Goal: Information Seeking & Learning: Learn about a topic

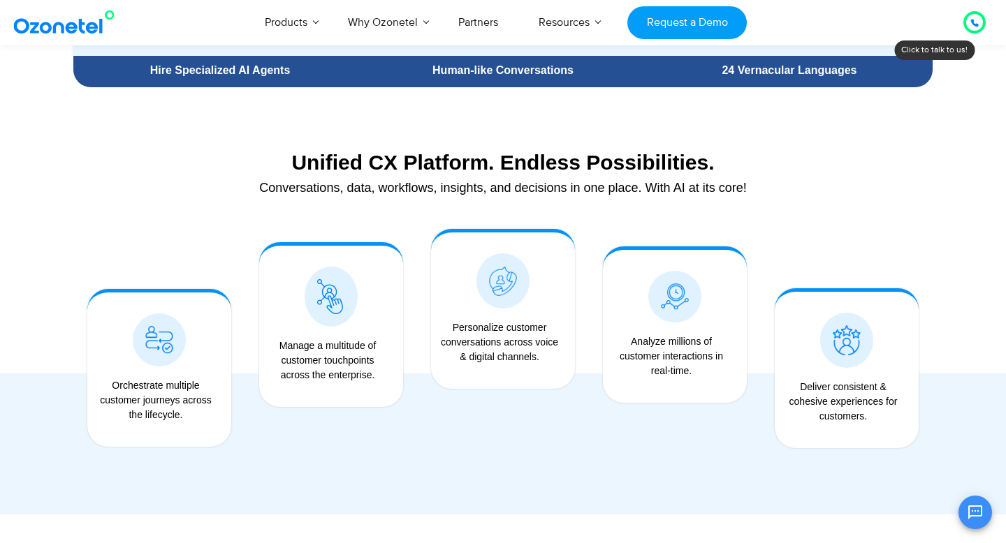
scroll to position [1011, 0]
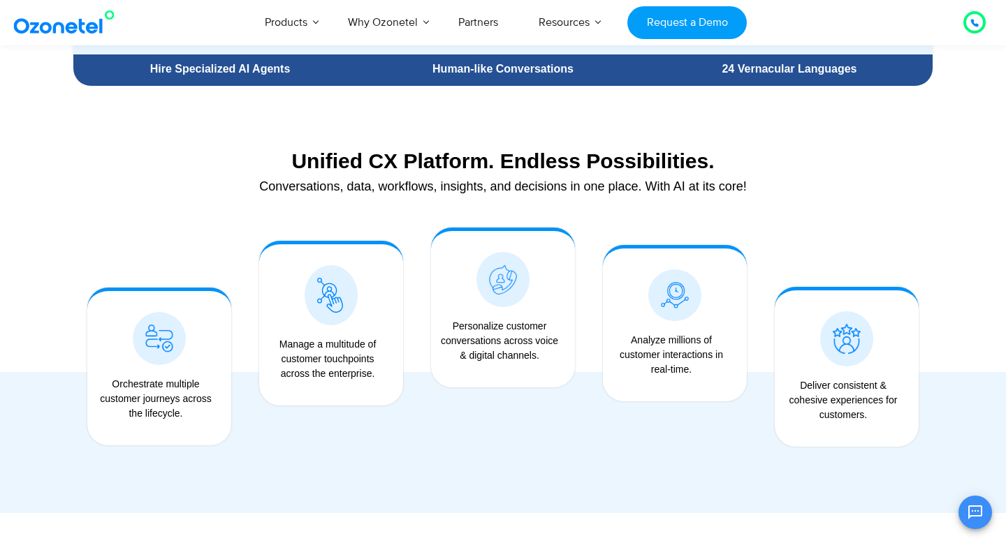
click at [71, 339] on div "Unified CX Platform. Endless Possibilities. Conversations, data, workflows, ins…" at bounding box center [502, 314] width 873 height 400
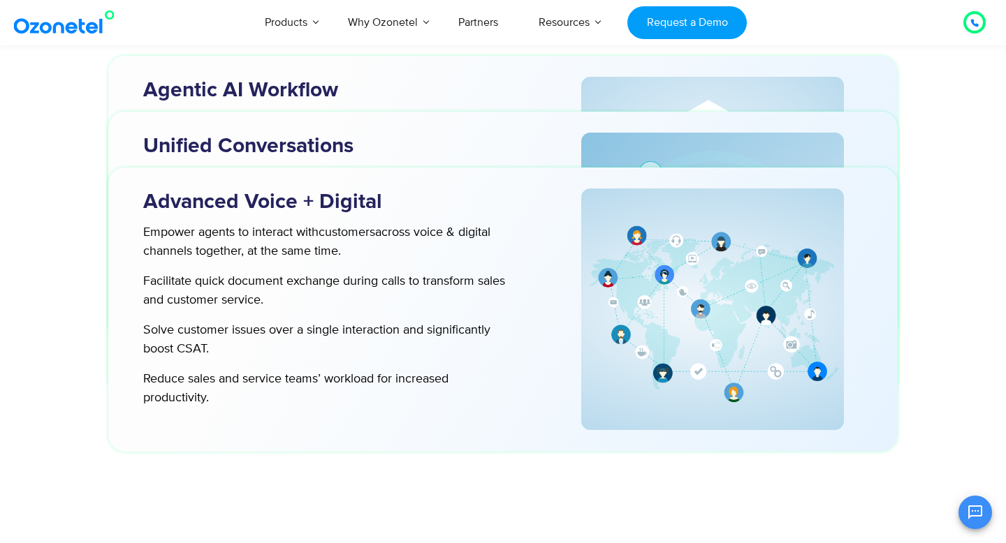
scroll to position [4402, 0]
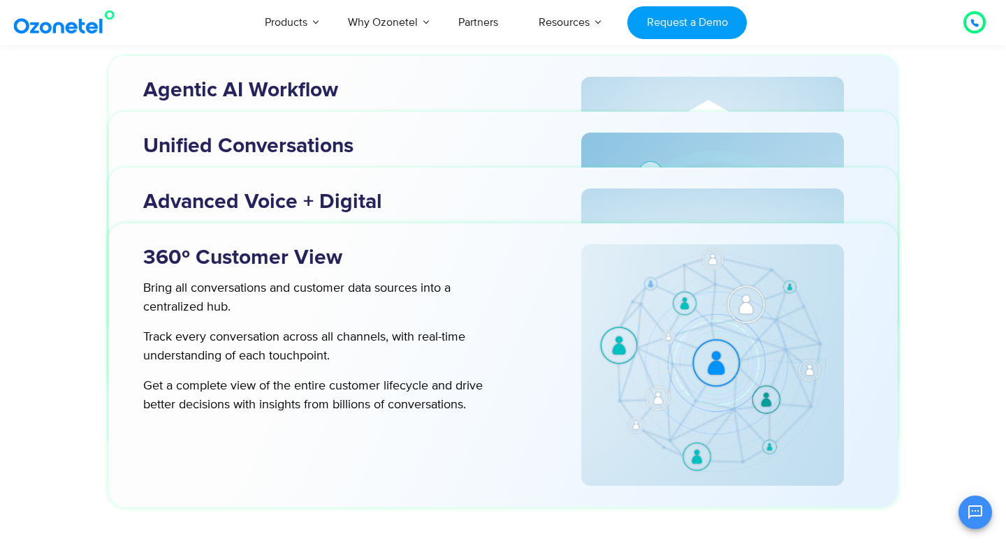
click at [977, 17] on div at bounding box center [974, 22] width 8 height 17
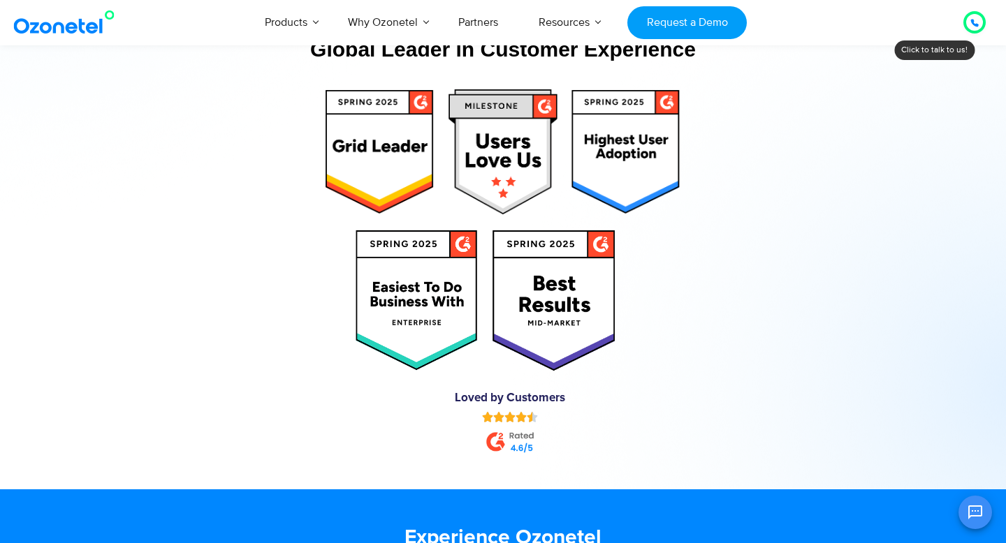
scroll to position [7061, 0]
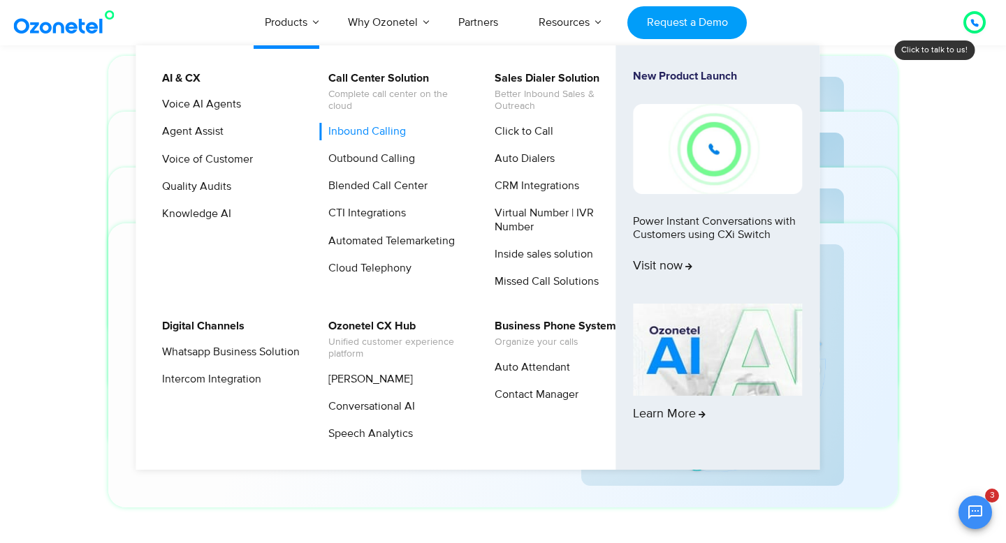
scroll to position [130, 0]
click at [538, 226] on link "Virtual Number | IVR Number" at bounding box center [559, 220] width 149 height 31
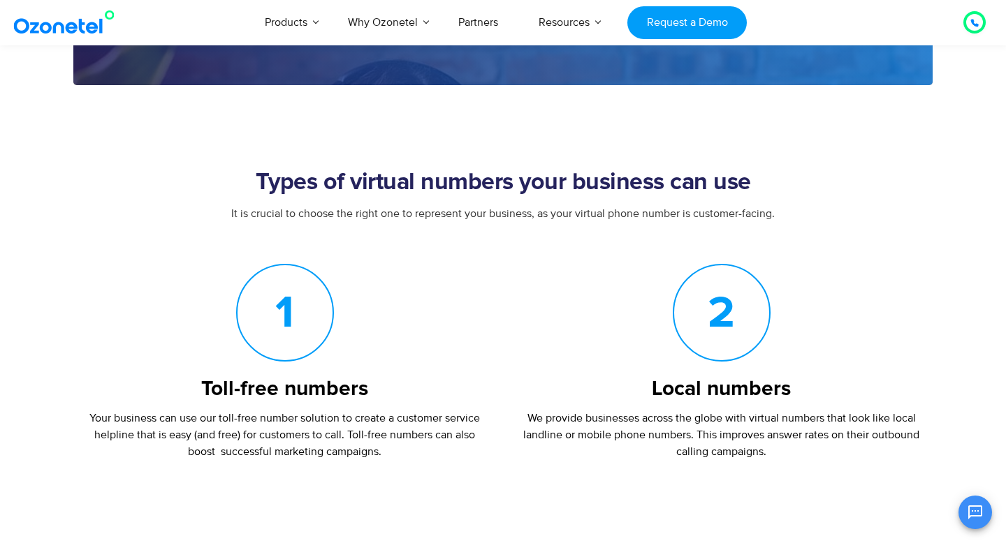
scroll to position [1153, 0]
